Goal: Book appointment/travel/reservation

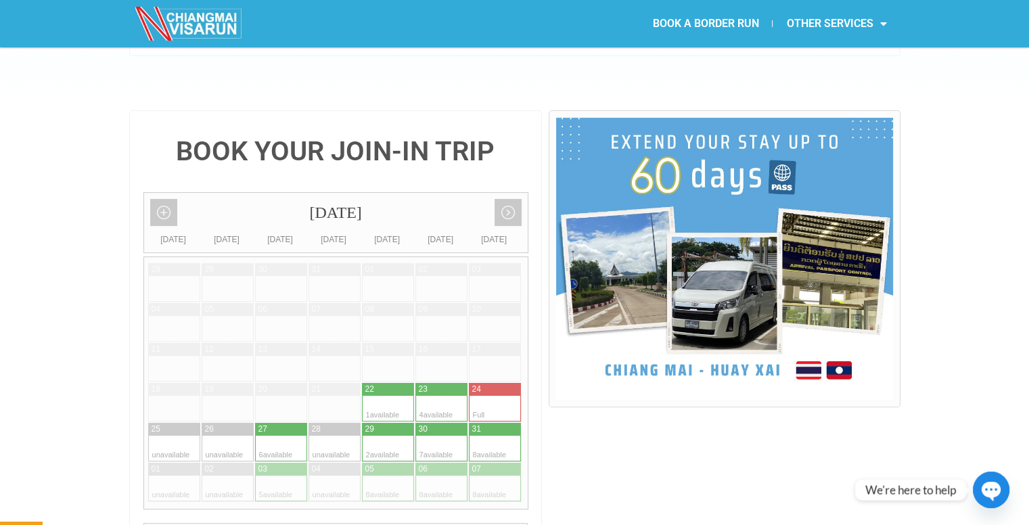
scroll to position [258, 0]
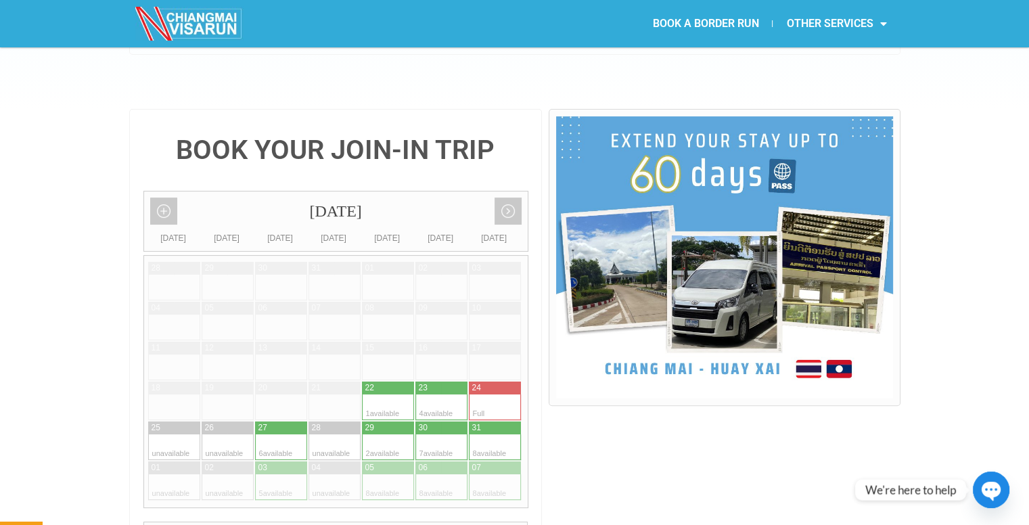
click at [232, 434] on div at bounding box center [240, 447] width 26 height 26
click at [341, 434] on div at bounding box center [347, 447] width 26 height 26
click at [396, 434] on div at bounding box center [401, 447] width 26 height 26
type input "[DATE]"
radio input "true"
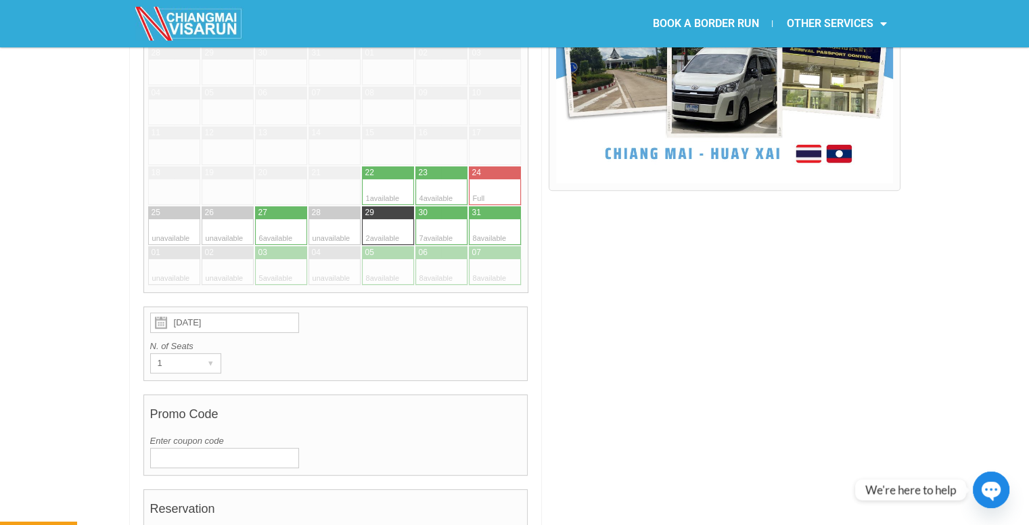
scroll to position [471, 0]
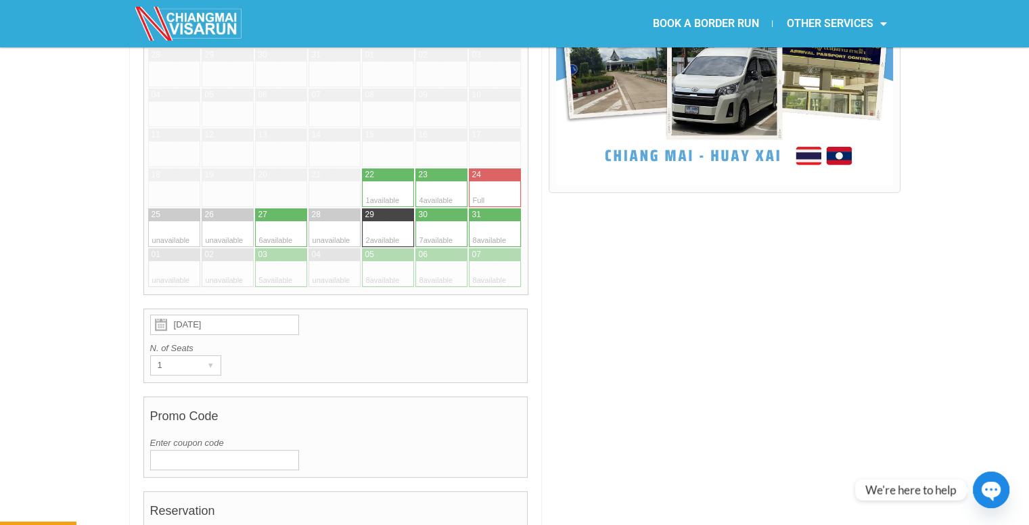
click at [279, 221] on div at bounding box center [268, 234] width 26 height 26
type input "[DATE]"
radio input "true"
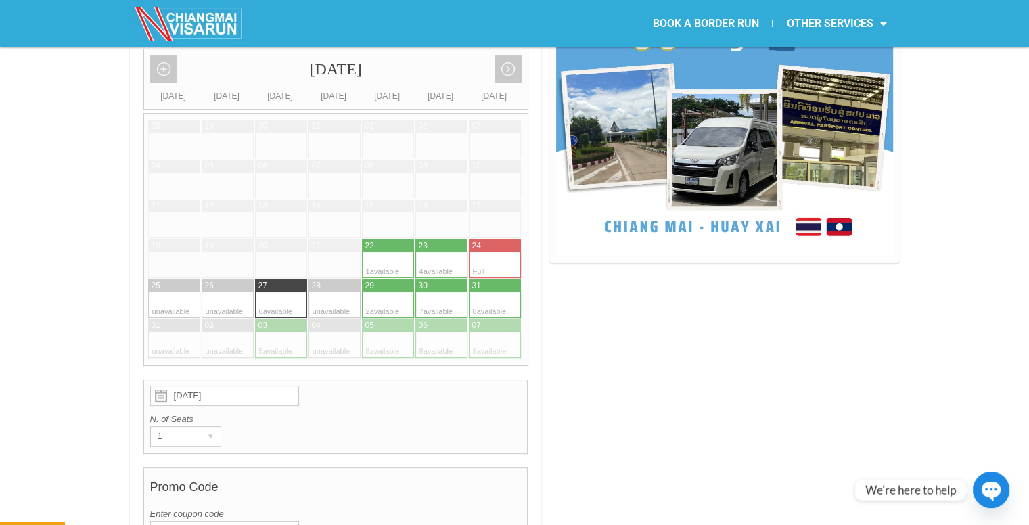
scroll to position [400, 0]
click at [278, 333] on div at bounding box center [268, 346] width 26 height 26
type input "[DATE]"
radio input "true"
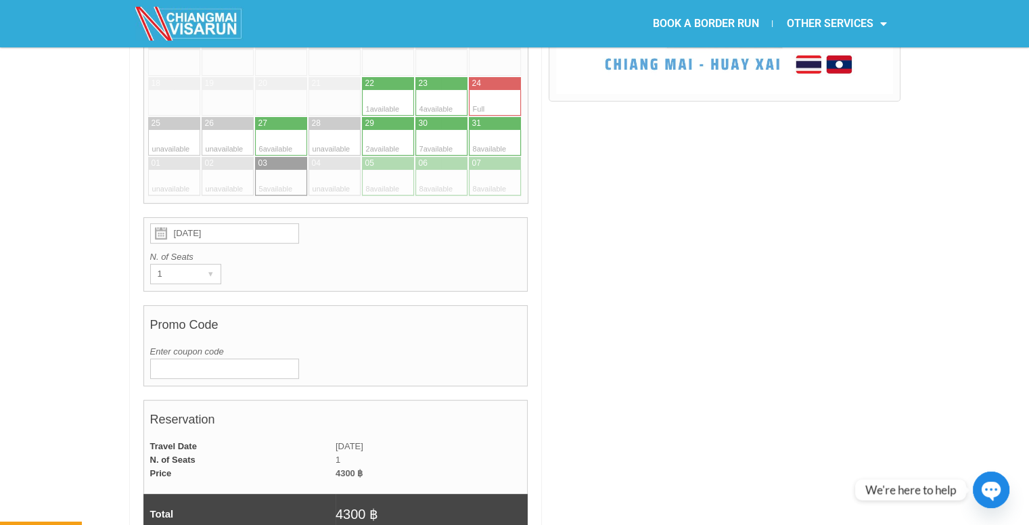
scroll to position [563, 0]
click at [291, 130] on div at bounding box center [294, 143] width 26 height 26
type input "[DATE]"
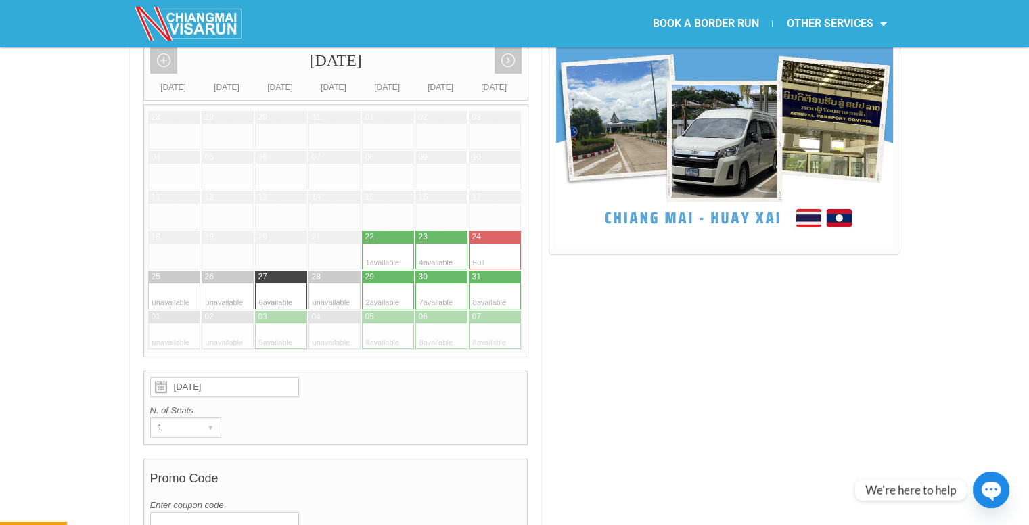
scroll to position [402, 0]
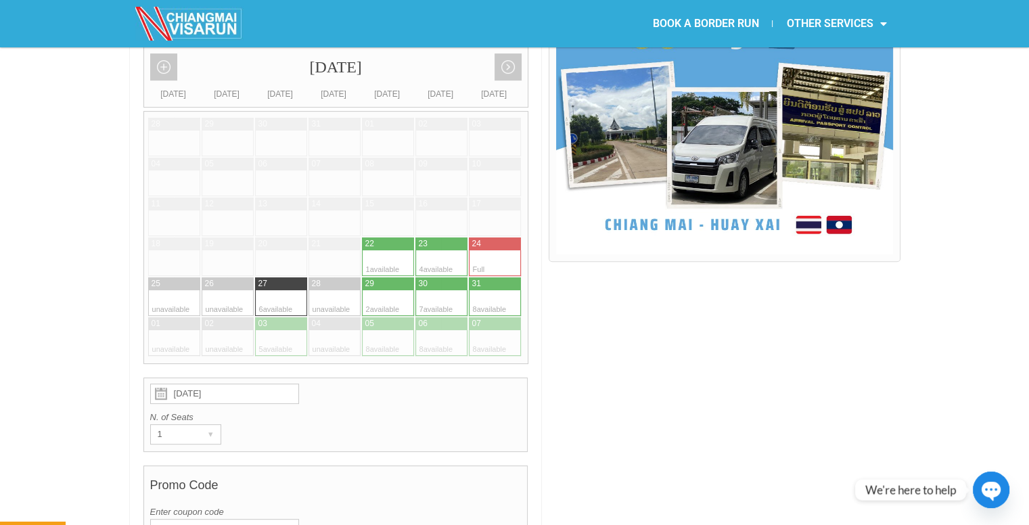
click at [283, 290] on div at bounding box center [294, 303] width 26 height 26
radio input "true"
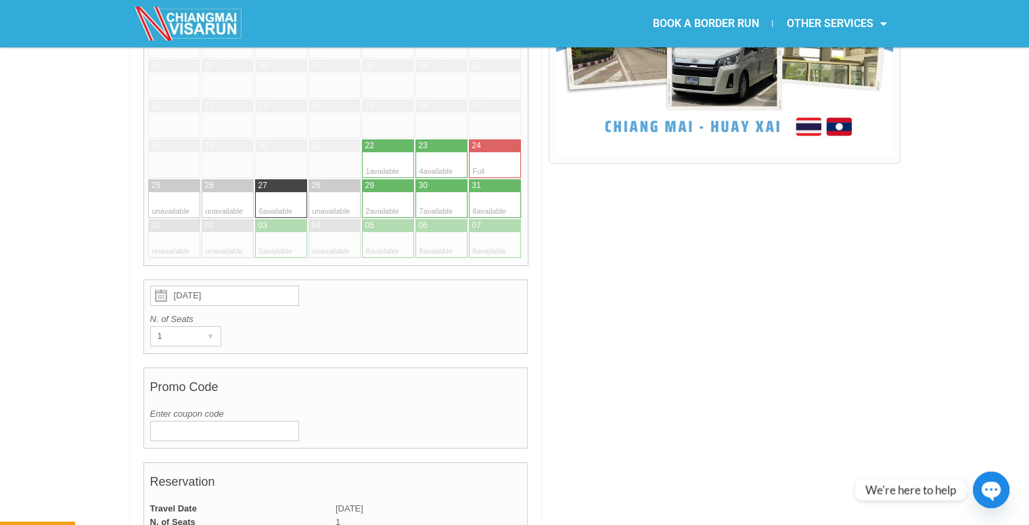
scroll to position [563, 0]
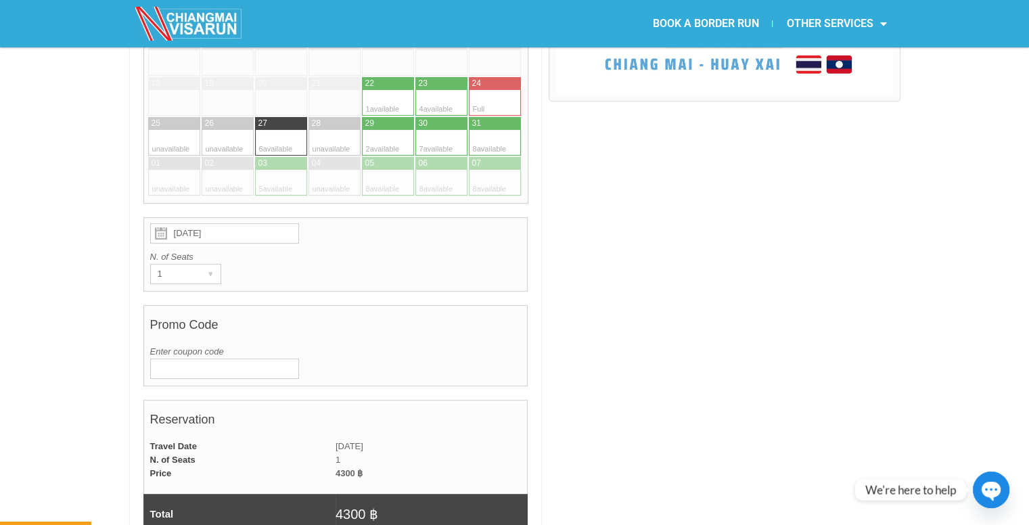
drag, startPoint x: 354, startPoint y: 269, endPoint x: 593, endPoint y: 328, distance: 245.9
click at [593, 328] on div at bounding box center [724, 495] width 351 height 1381
click at [395, 130] on div at bounding box center [401, 143] width 26 height 26
type input "[DATE]"
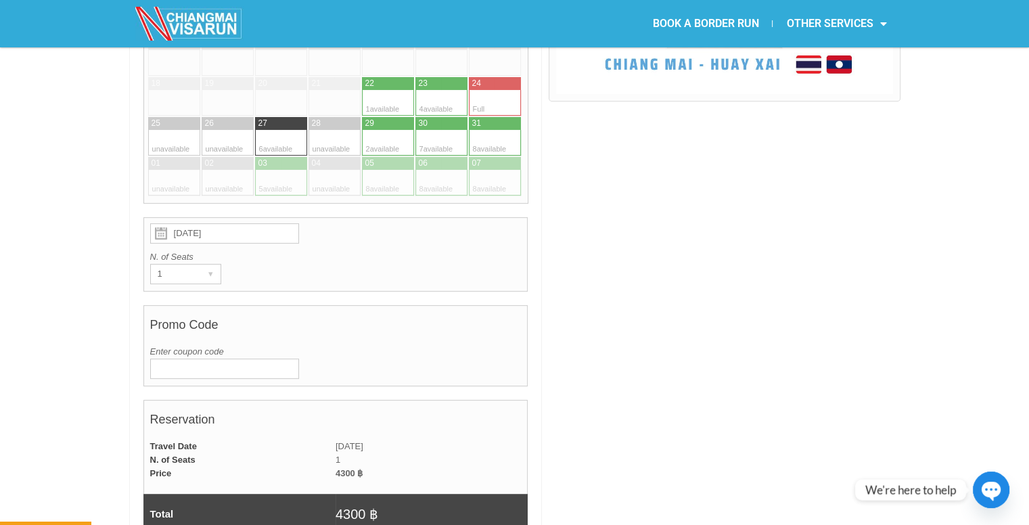
radio input "true"
click at [281, 130] on div at bounding box center [294, 143] width 26 height 26
type input "[DATE]"
radio input "true"
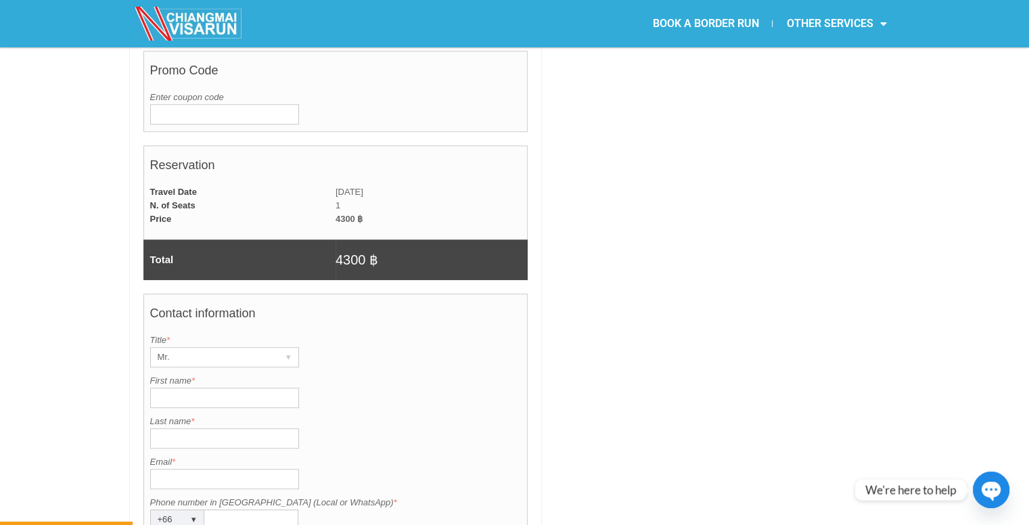
scroll to position [817, 0]
click at [241, 348] on div "Mr." at bounding box center [212, 357] width 122 height 19
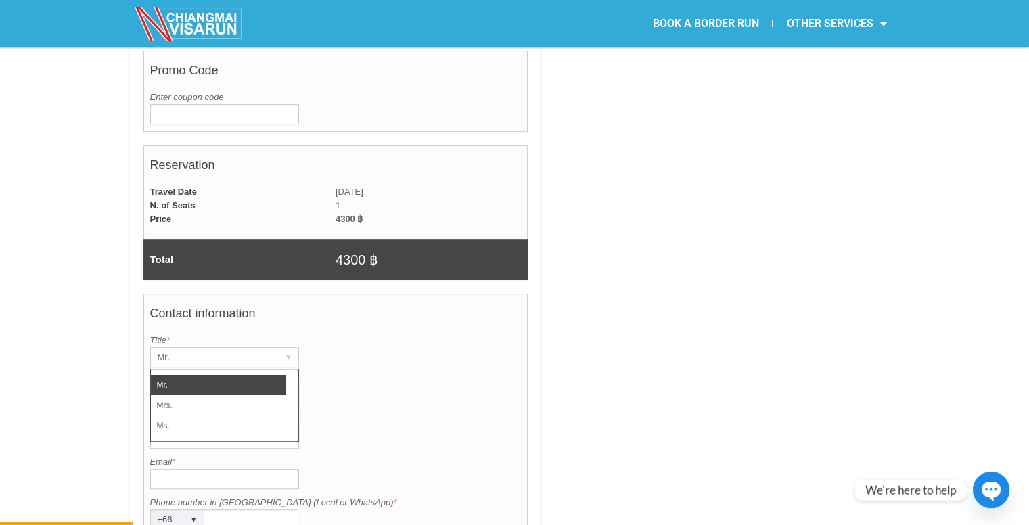
click at [230, 375] on li "Mr." at bounding box center [218, 385] width 135 height 20
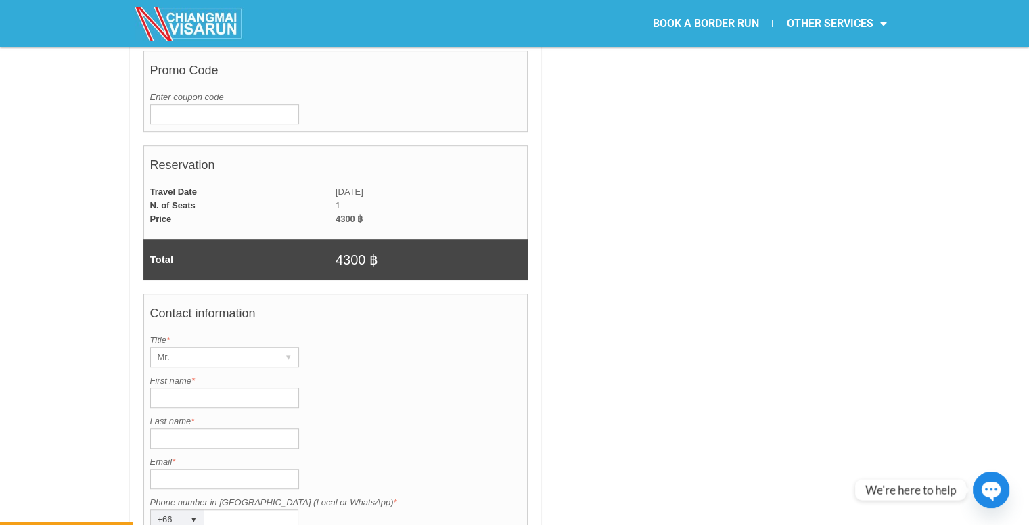
click at [229, 388] on input "First name *" at bounding box center [224, 398] width 149 height 20
type input "ANASS"
click at [202, 428] on input "Last name *" at bounding box center [224, 438] width 149 height 20
type input "KASMI"
click at [181, 469] on input "Email *" at bounding box center [224, 479] width 149 height 20
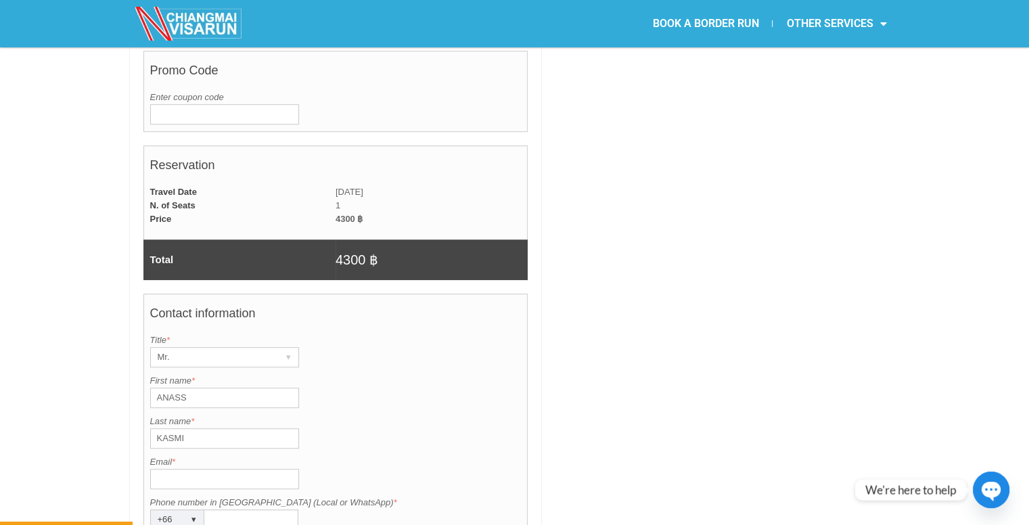
type input "[EMAIL_ADDRESS][DOMAIN_NAME]"
type input "3072029214"
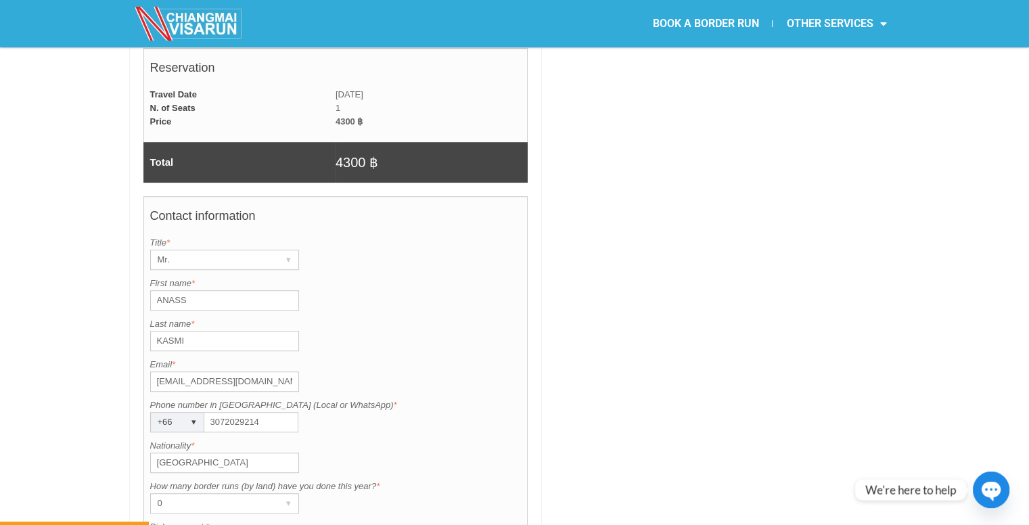
scroll to position [921, 0]
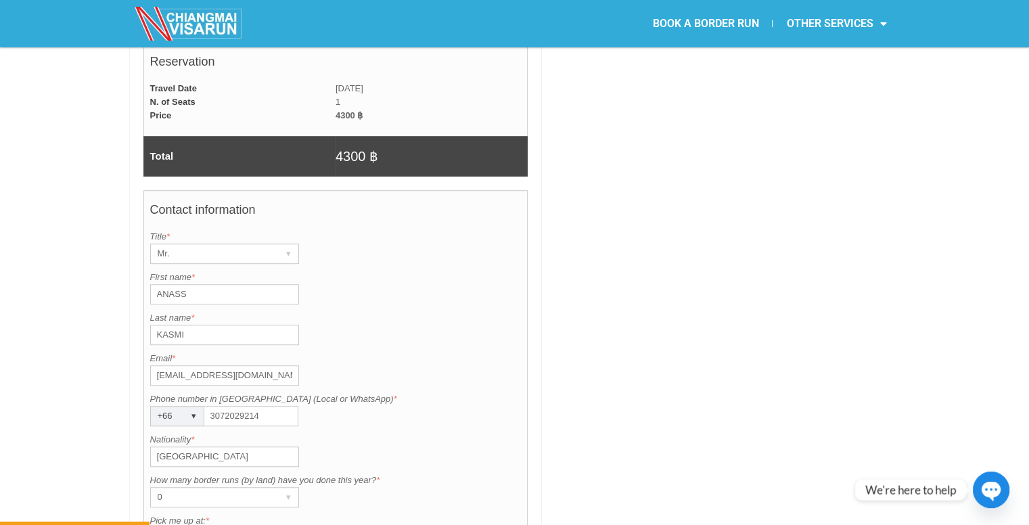
click at [239, 446] on input "[GEOGRAPHIC_DATA]" at bounding box center [224, 456] width 149 height 20
type input "[GEOGRAPHIC_DATA]"
click at [244, 488] on div "0" at bounding box center [212, 497] width 122 height 19
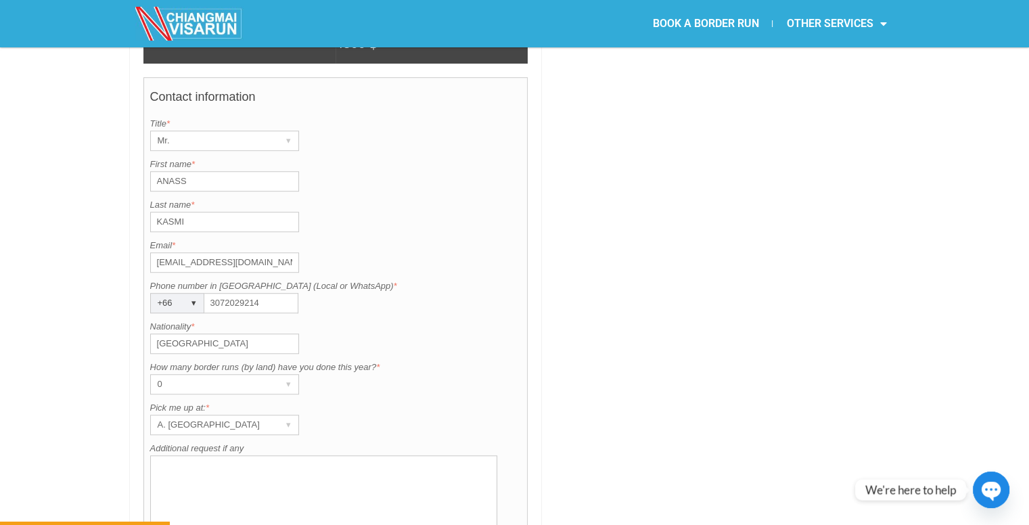
scroll to position [1047, 0]
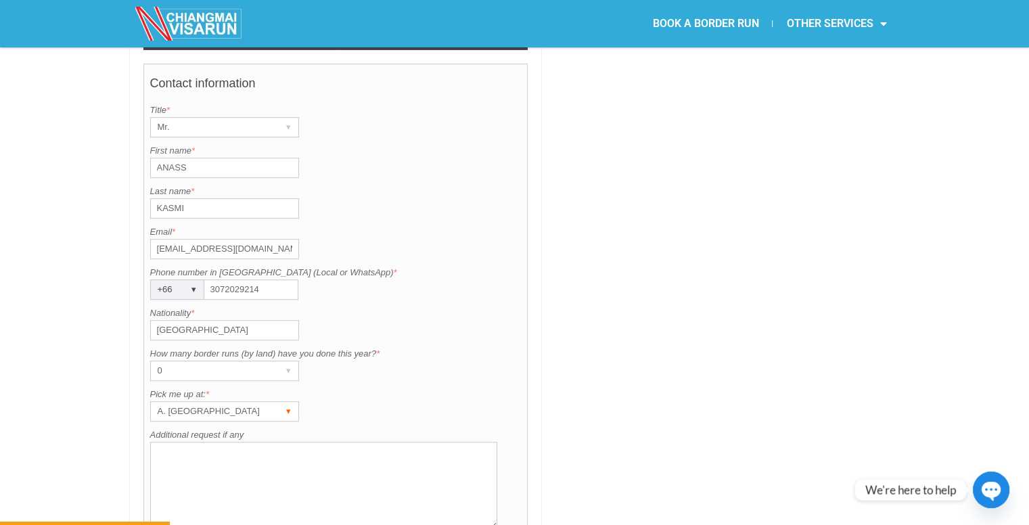
click at [235, 402] on div "A. [GEOGRAPHIC_DATA]" at bounding box center [212, 411] width 122 height 19
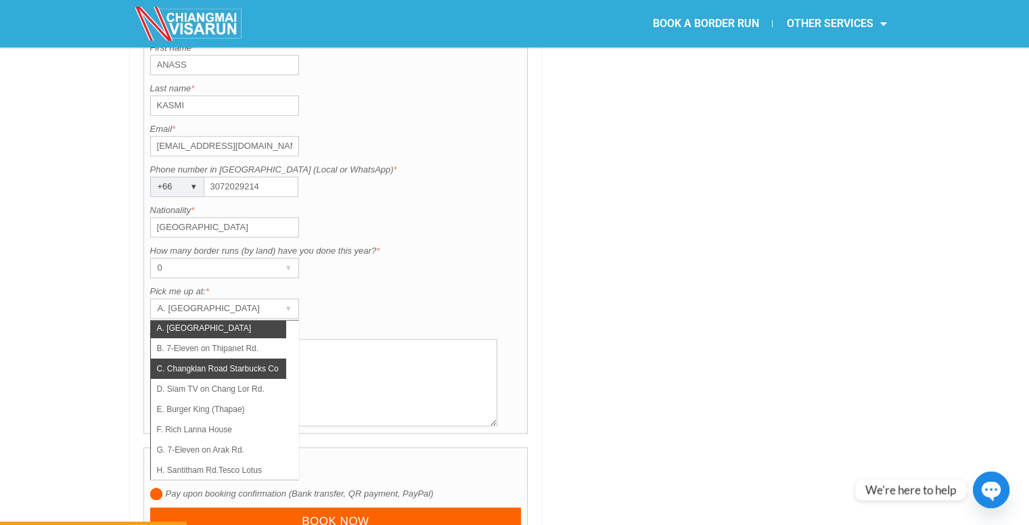
scroll to position [0, 0]
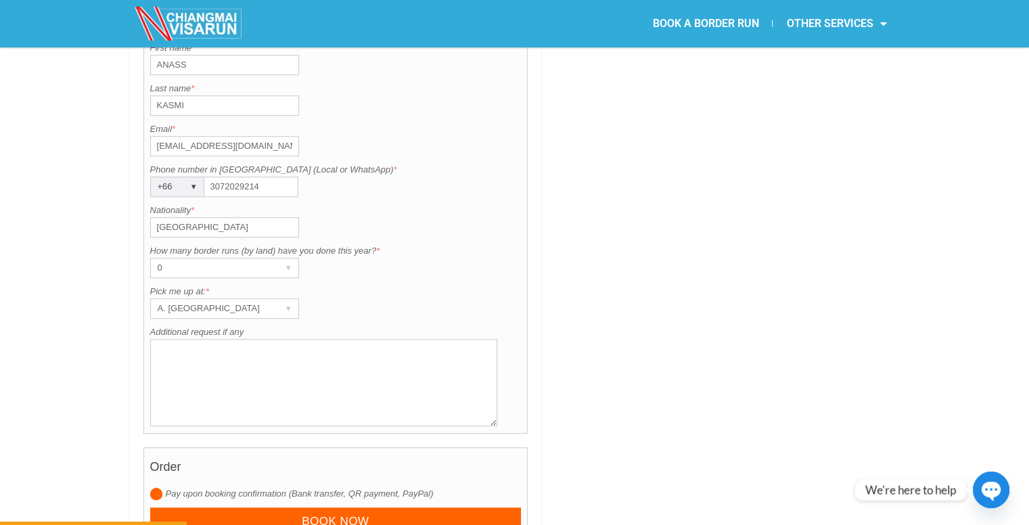
click at [257, 177] on input "3072029214" at bounding box center [251, 187] width 94 height 20
type input "0626833657"
click at [357, 204] on div "Nationality is required. Nationality * [DEMOGRAPHIC_DATA]" at bounding box center [335, 221] width 371 height 34
click at [281, 299] on div "▾" at bounding box center [288, 308] width 19 height 19
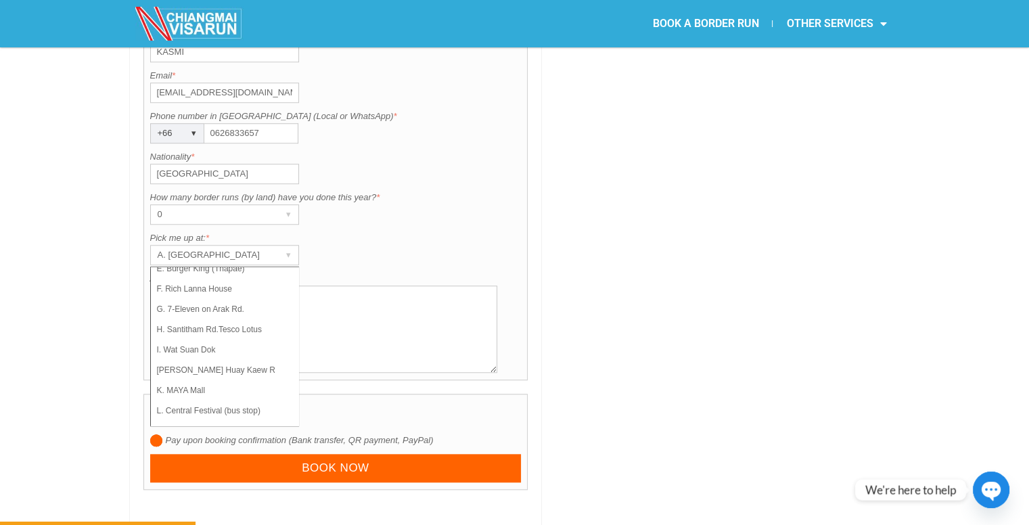
scroll to position [1204, 0]
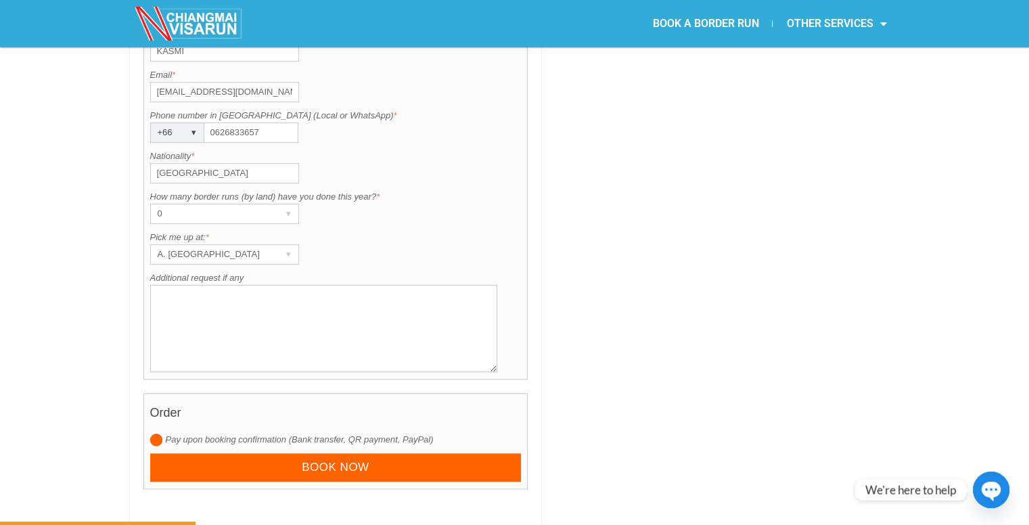
click at [367, 399] on h4 "Order" at bounding box center [335, 416] width 371 height 34
click at [158, 434] on input "radio" at bounding box center [156, 440] width 12 height 12
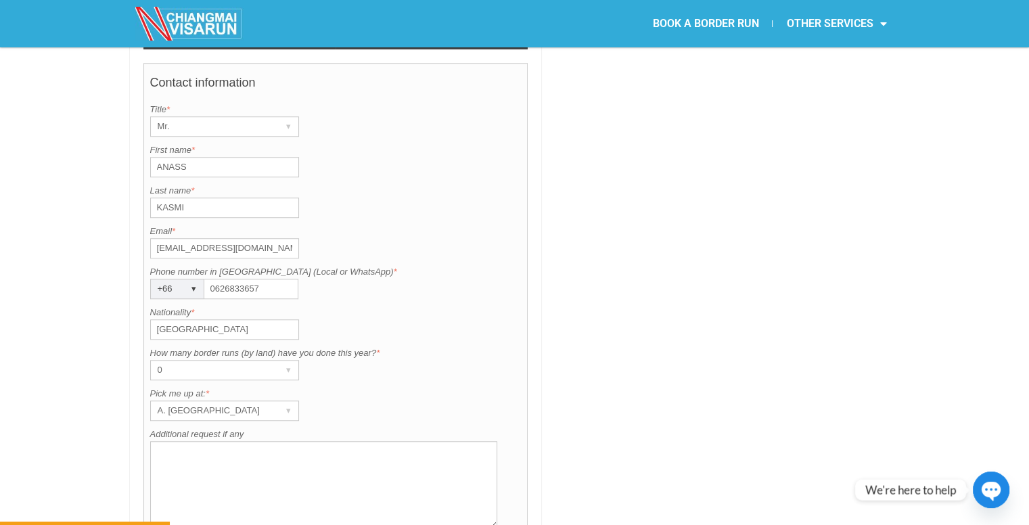
scroll to position [1047, 0]
click at [289, 361] on div "▾" at bounding box center [288, 370] width 19 height 19
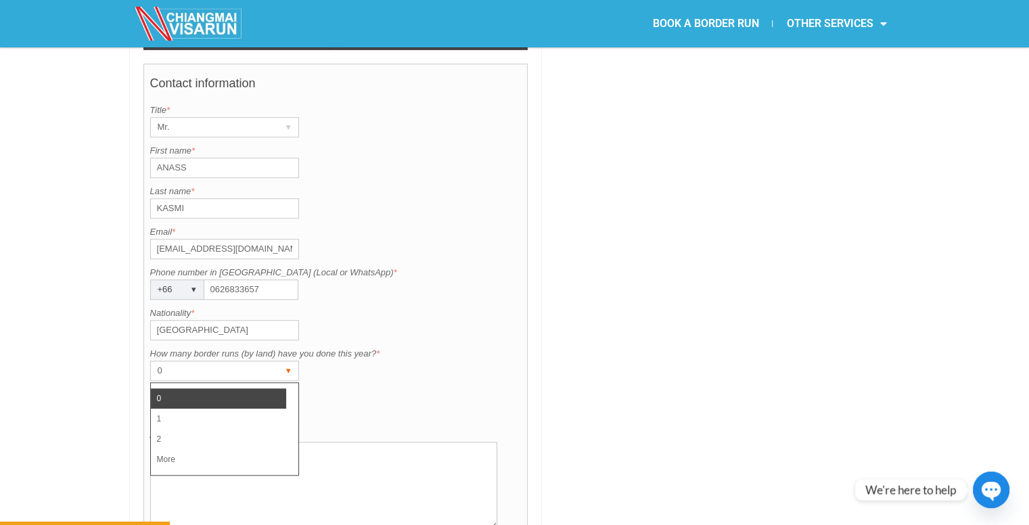
click at [289, 361] on div "▾" at bounding box center [288, 370] width 19 height 19
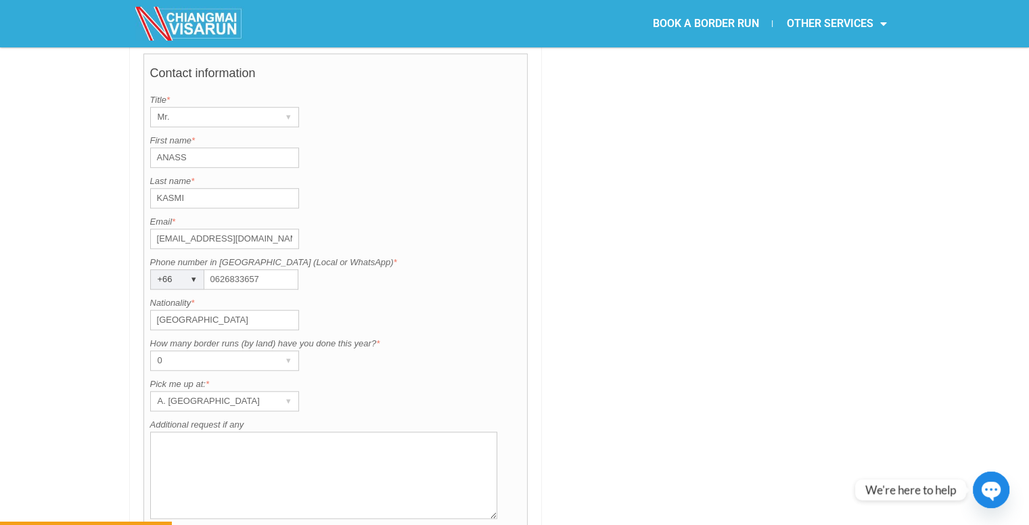
scroll to position [1058, 0]
click at [274, 390] on div "A. [GEOGRAPHIC_DATA] ▾" at bounding box center [224, 400] width 149 height 20
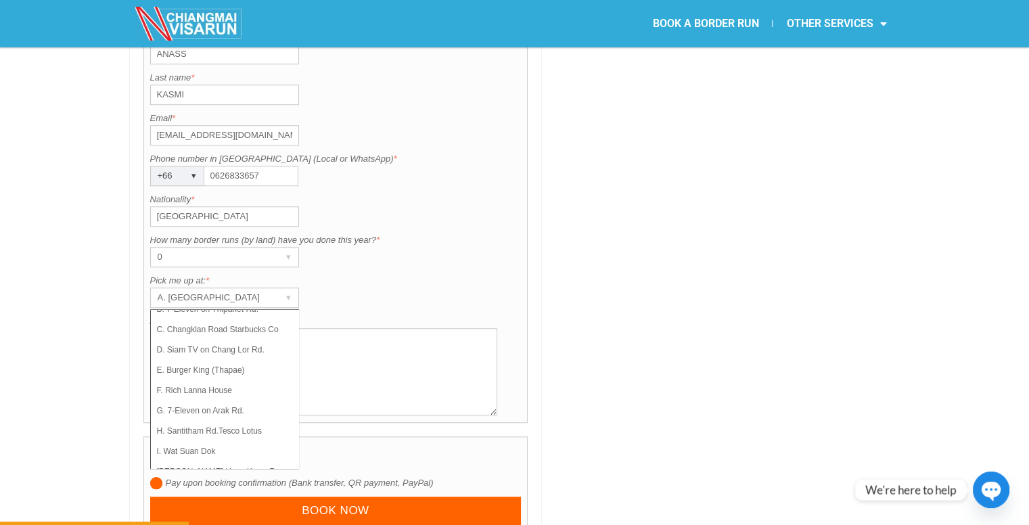
scroll to position [0, 0]
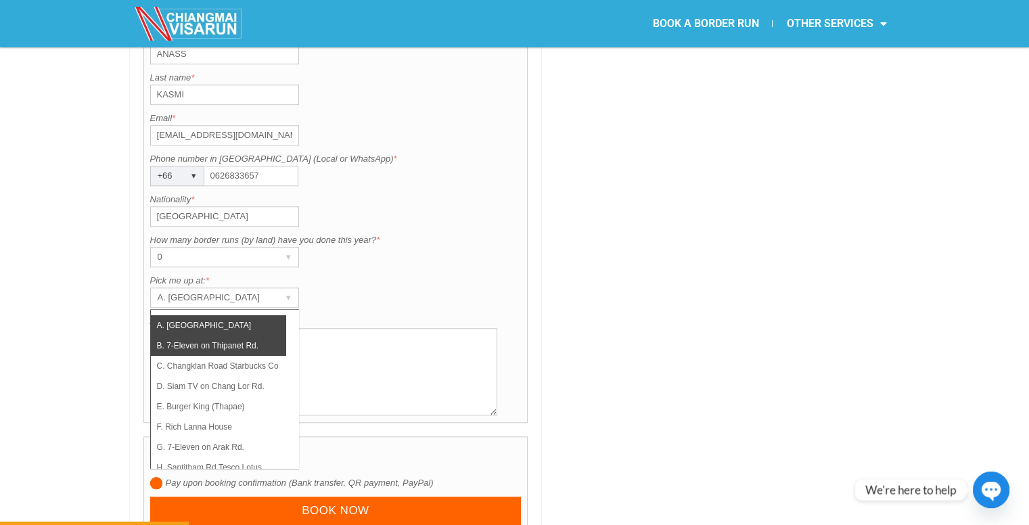
click at [216, 336] on li "B. 7-Eleven on Thipanet Rd." at bounding box center [218, 346] width 135 height 20
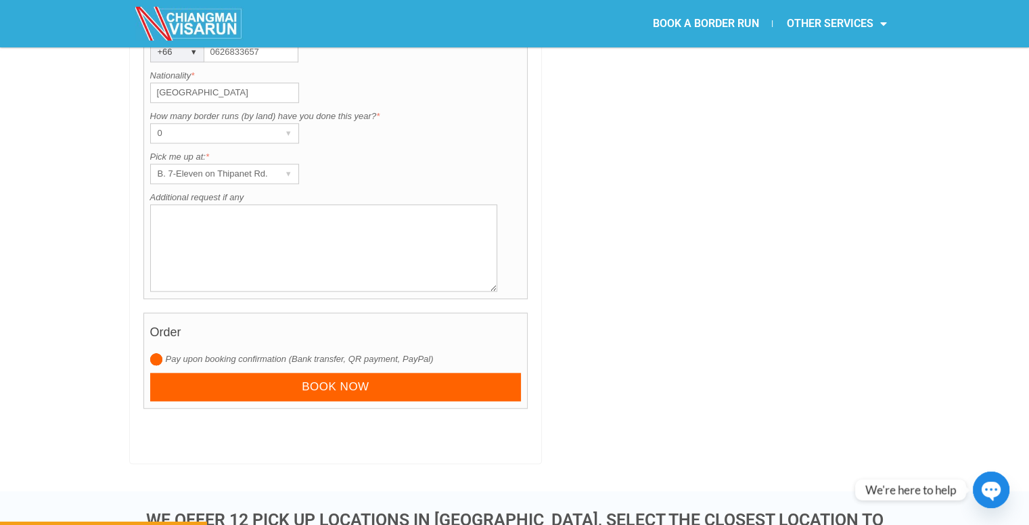
scroll to position [1285, 0]
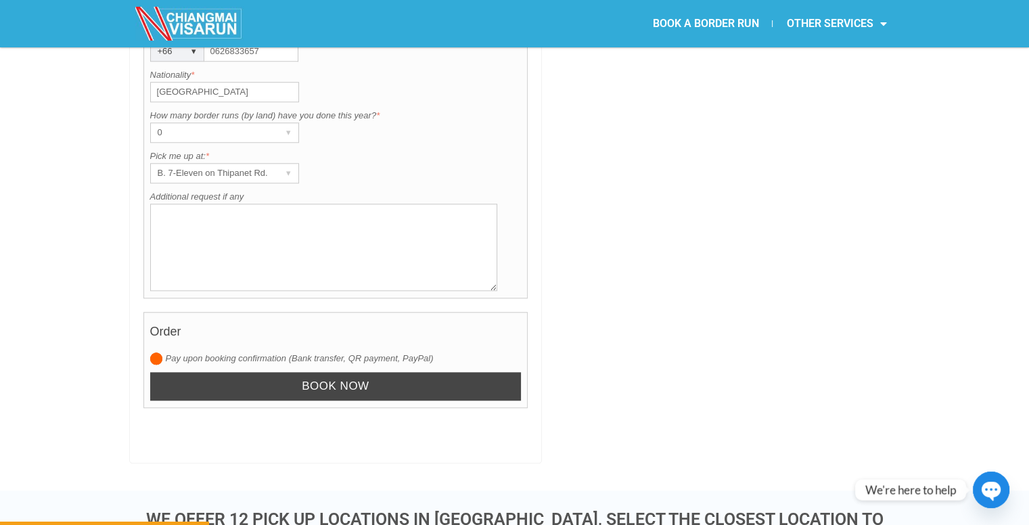
click at [346, 372] on input "Book now" at bounding box center [335, 386] width 371 height 29
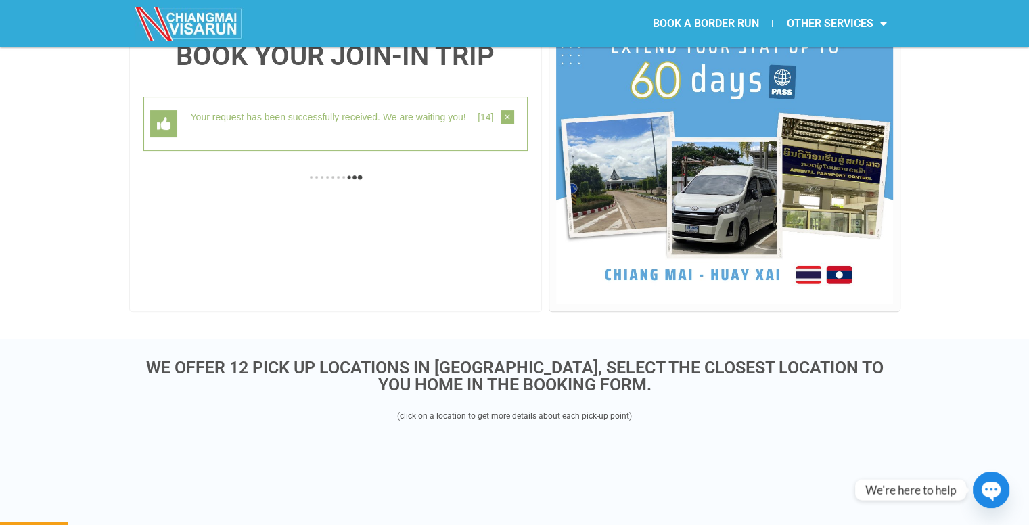
scroll to position [349, 0]
